Goal: Task Accomplishment & Management: Manage account settings

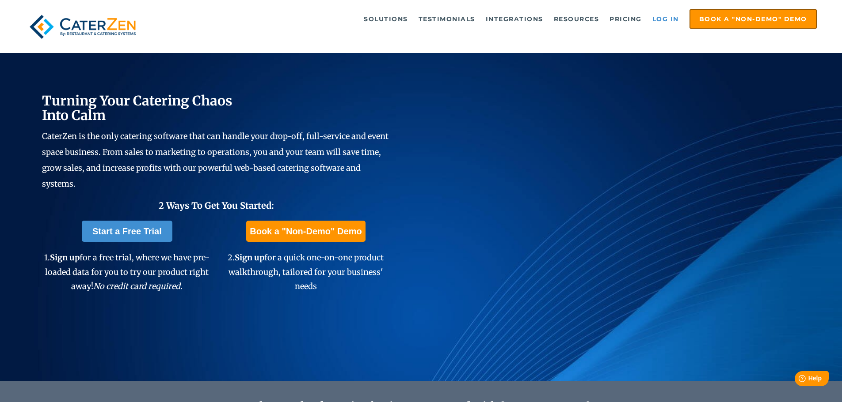
click at [660, 18] on link "Log in" at bounding box center [665, 19] width 35 height 18
click at [674, 16] on link "Log in" at bounding box center [665, 19] width 35 height 18
click at [660, 18] on link "Log in" at bounding box center [665, 19] width 35 height 18
